Goal: Go to known website: Access a specific website the user already knows

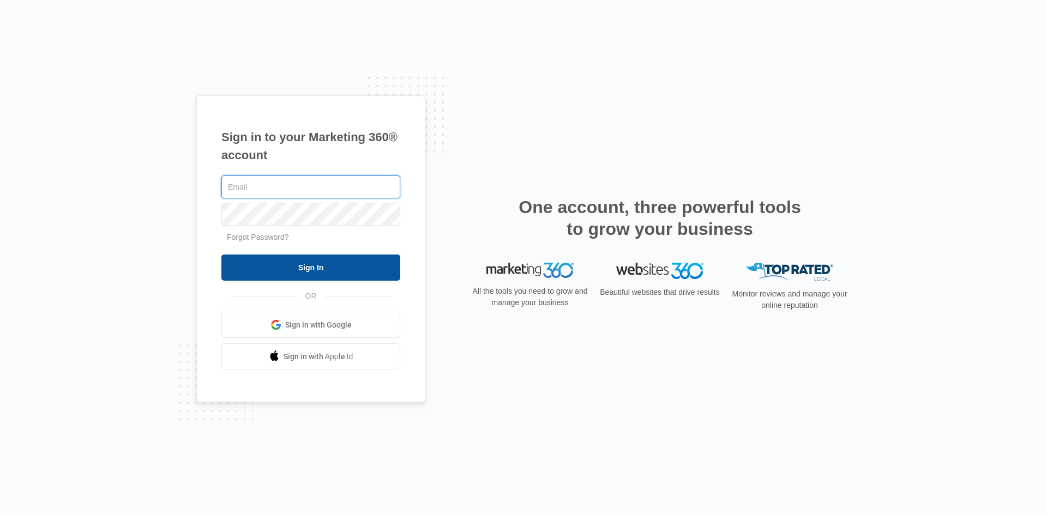
type input "[EMAIL_ADDRESS][DOMAIN_NAME]"
click at [281, 267] on input "Sign In" at bounding box center [310, 268] width 179 height 26
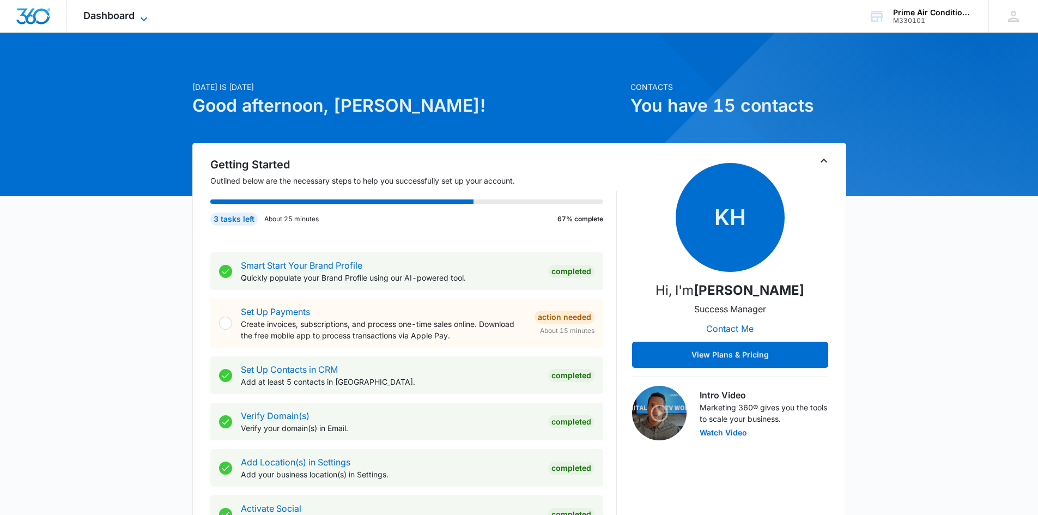
click at [142, 14] on icon at bounding box center [143, 19] width 13 height 13
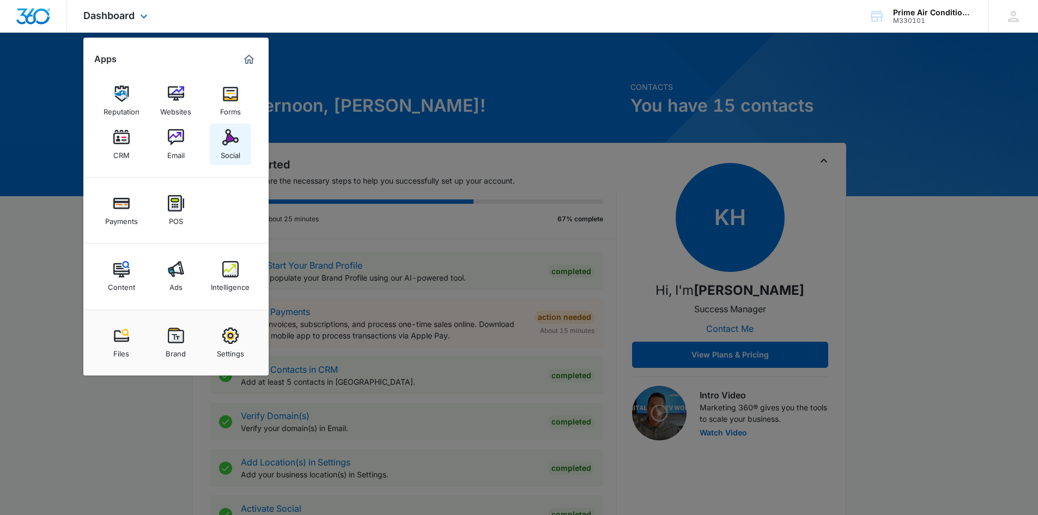
click at [234, 139] on img at bounding box center [230, 137] width 16 height 16
